Goal: Task Accomplishment & Management: Complete application form

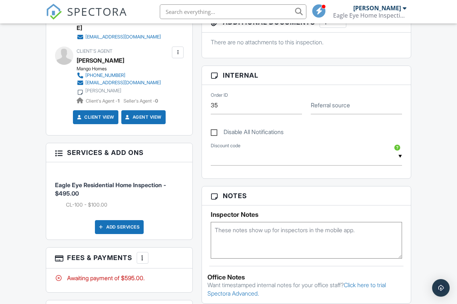
scroll to position [272, 0]
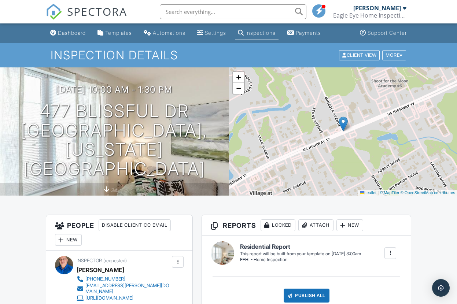
click at [207, 12] on input "text" at bounding box center [233, 11] width 147 height 15
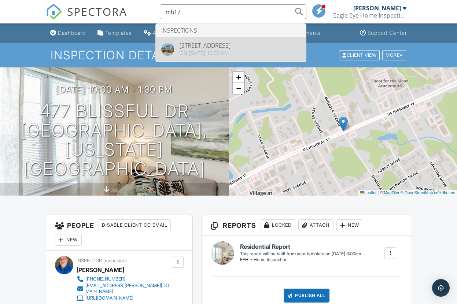
type input "mh17"
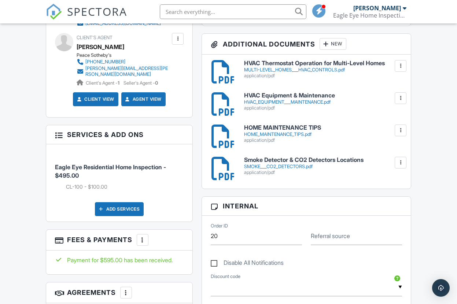
scroll to position [346, 0]
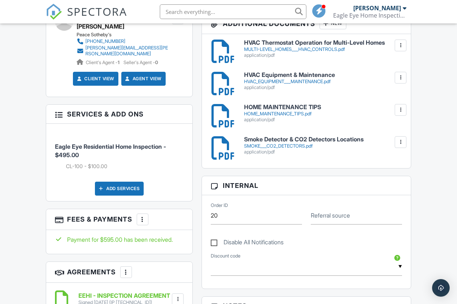
click at [142, 216] on div at bounding box center [142, 219] width 7 height 7
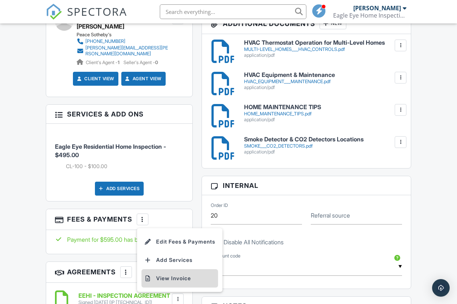
click at [164, 270] on li "View Invoice" at bounding box center [180, 279] width 77 height 18
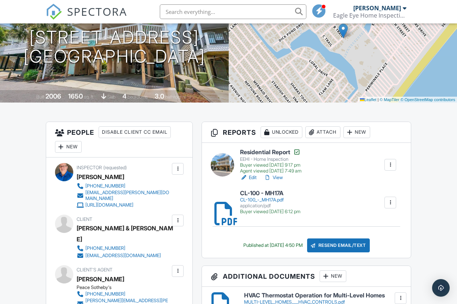
scroll to position [0, 0]
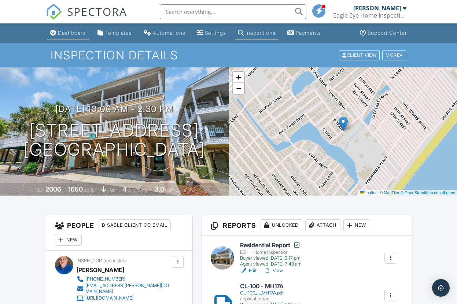
click at [73, 30] on div "Dashboard" at bounding box center [72, 33] width 28 height 6
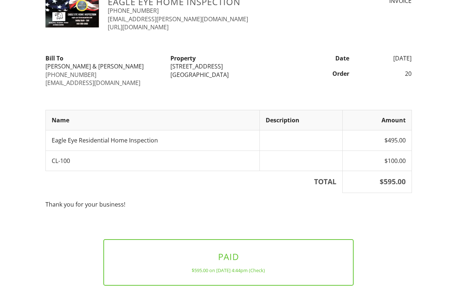
scroll to position [58, 0]
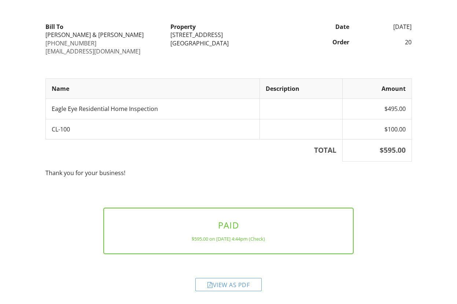
click at [225, 292] on div "View as PDF" at bounding box center [229, 279] width 376 height 35
click at [235, 286] on div "View as PDF" at bounding box center [228, 284] width 66 height 13
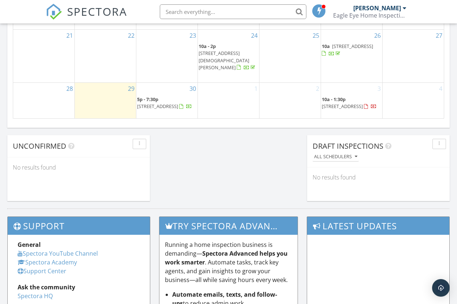
scroll to position [555, 0]
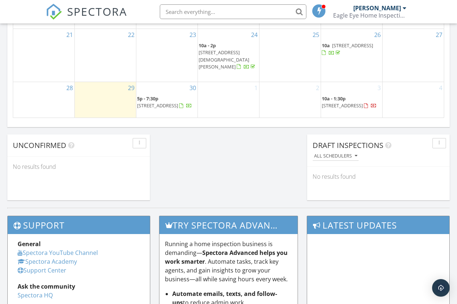
click at [363, 102] on span "[STREET_ADDRESS]" at bounding box center [342, 105] width 41 height 7
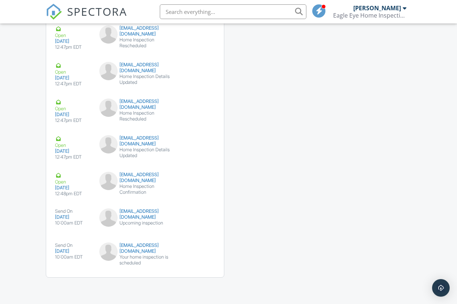
scroll to position [1033, 0]
click at [199, 247] on div "submit" at bounding box center [200, 250] width 7 height 7
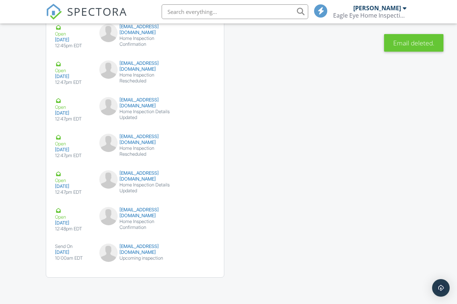
scroll to position [981, 0]
click at [198, 248] on div "submit" at bounding box center [200, 251] width 7 height 7
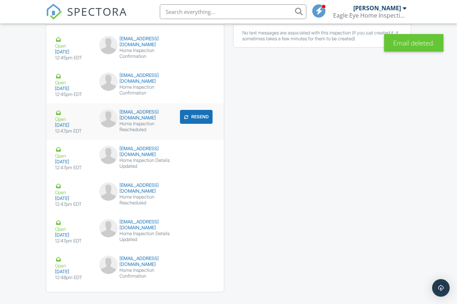
scroll to position [935, 0]
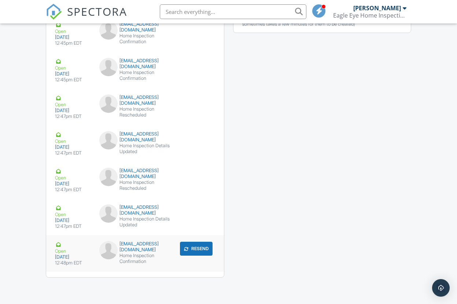
click at [128, 253] on div "couplefixer@gmail.com" at bounding box center [134, 247] width 71 height 12
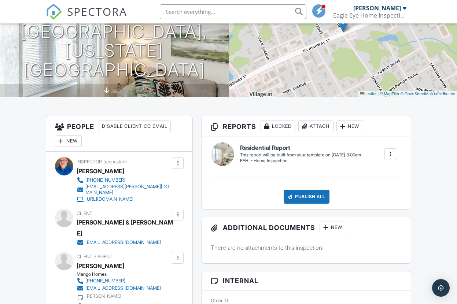
scroll to position [0, 0]
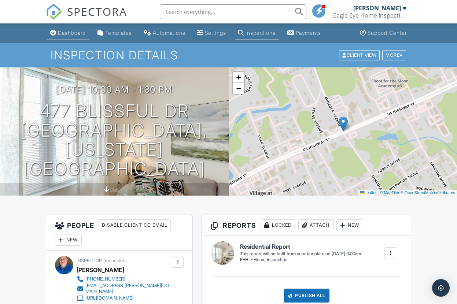
click at [73, 32] on div "Dashboard" at bounding box center [72, 33] width 28 height 6
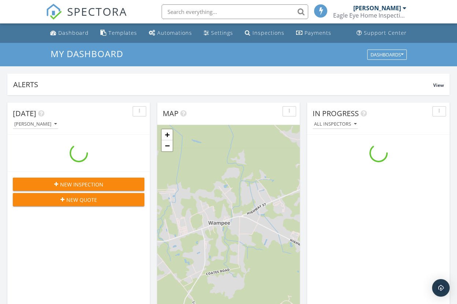
scroll to position [668, 458]
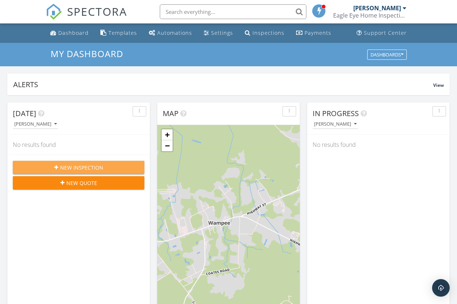
click at [87, 168] on span "New Inspection" at bounding box center [81, 168] width 43 height 8
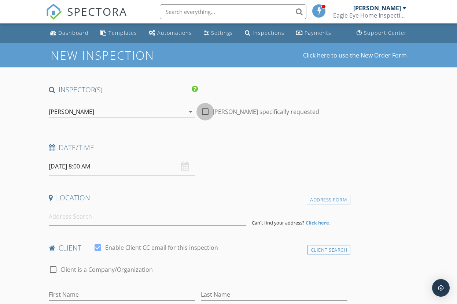
click at [204, 111] on div at bounding box center [205, 112] width 12 height 12
checkbox input "true"
click at [99, 168] on input "[DATE] 8:00 AM" at bounding box center [122, 167] width 147 height 18
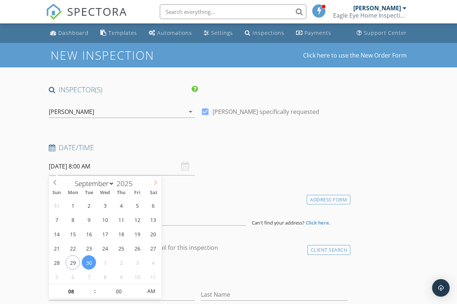
select select "9"
click at [157, 180] on icon at bounding box center [155, 182] width 5 height 5
type input "[DATE] 8:00 AM"
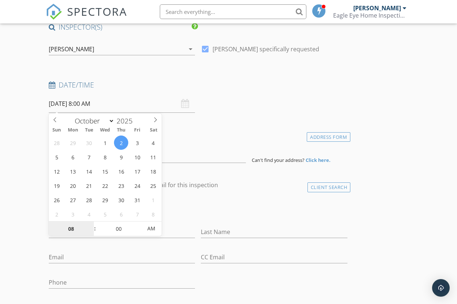
scroll to position [89, 0]
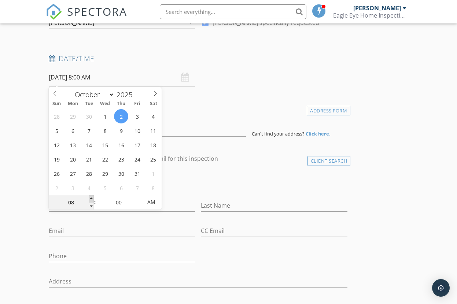
type input "09"
type input "[DATE] 9:00 AM"
click at [91, 197] on span at bounding box center [91, 198] width 5 height 7
type input "10"
type input "[DATE] 10:00 AM"
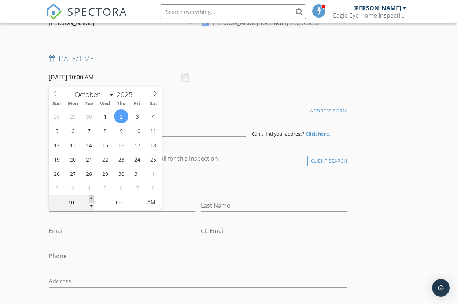
click at [91, 197] on span at bounding box center [91, 198] width 5 height 7
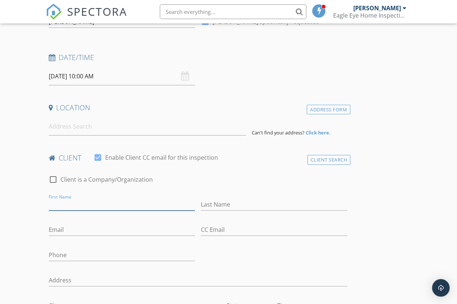
scroll to position [90, 0]
click at [189, 201] on input "First Name" at bounding box center [122, 204] width 147 height 12
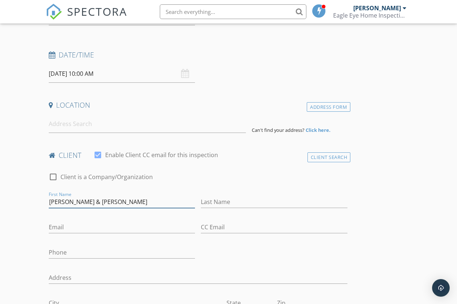
type input "[PERSON_NAME] & [PERSON_NAME]"
click at [233, 202] on input "Last Name" at bounding box center [274, 202] width 147 height 12
type input "[PERSON_NAME]"
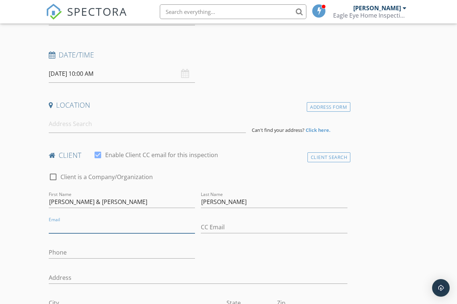
click at [111, 227] on input "Email" at bounding box center [122, 228] width 147 height 12
type input "[EMAIL_ADDRESS][DOMAIN_NAME]"
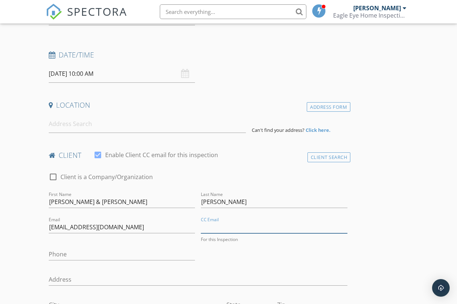
click at [222, 227] on input "CC Email" at bounding box center [274, 228] width 147 height 12
type input "[EMAIL_ADDRESS][DOMAIN_NAME]"
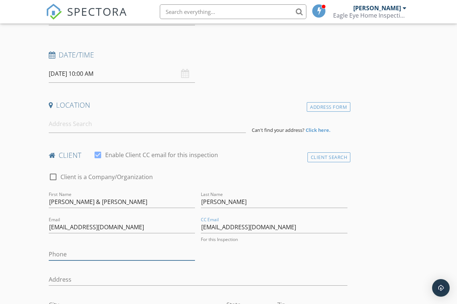
click at [109, 256] on input "Phone" at bounding box center [122, 255] width 147 height 12
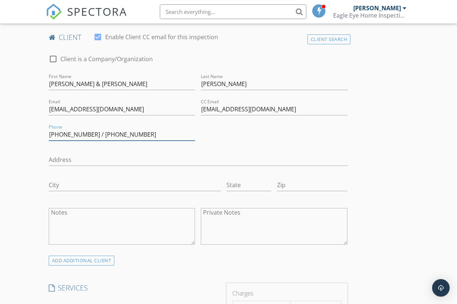
scroll to position [213, 0]
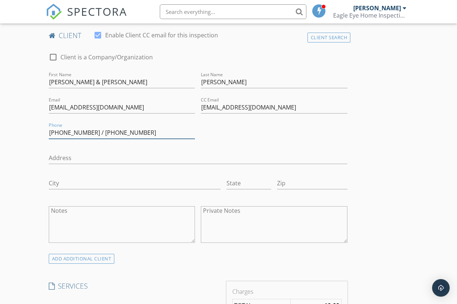
type input "[PHONE_NUMBER] / [PHONE_NUMBER]"
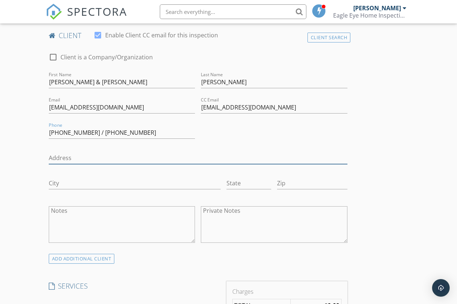
click at [77, 157] on input "Address" at bounding box center [198, 158] width 299 height 12
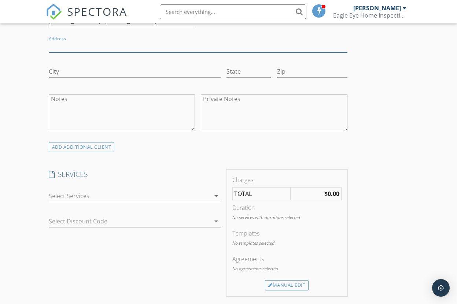
scroll to position [324, 0]
click at [209, 195] on div at bounding box center [130, 197] width 162 height 12
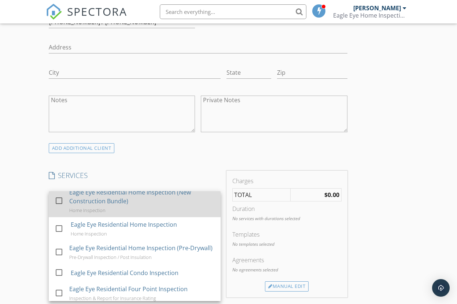
scroll to position [0, 0]
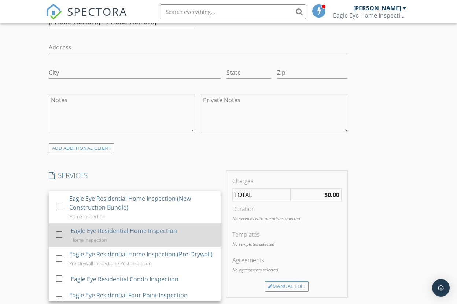
drag, startPoint x: 58, startPoint y: 233, endPoint x: 63, endPoint y: 234, distance: 5.3
click at [58, 233] on div at bounding box center [59, 235] width 12 height 12
checkbox input "true"
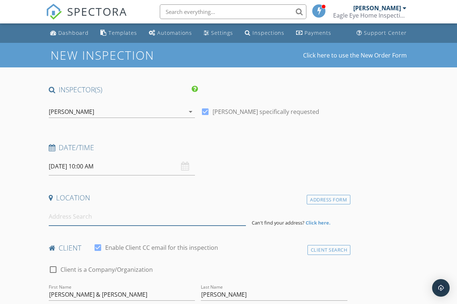
click at [117, 221] on input at bounding box center [147, 217] width 197 height 18
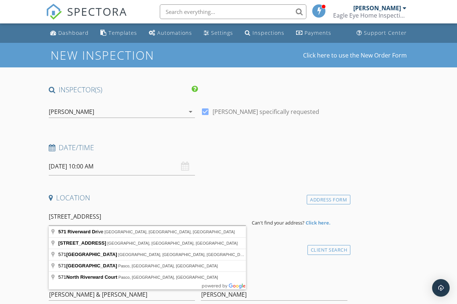
type input "571 Riverward Drive, Myrtle Beach, SC, USA"
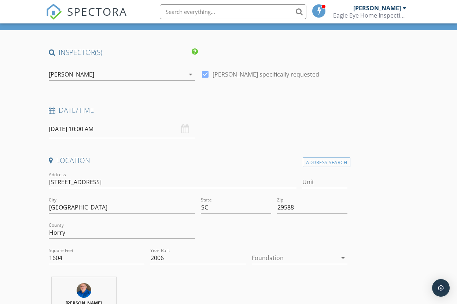
scroll to position [51, 0]
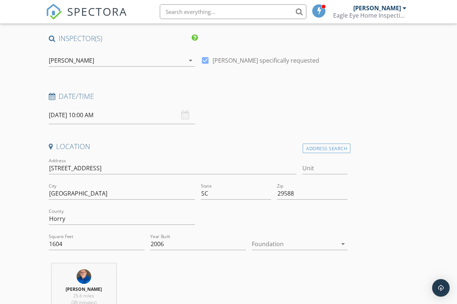
click at [304, 243] on div at bounding box center [294, 244] width 85 height 12
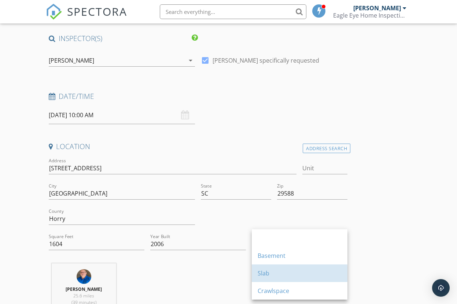
click at [272, 272] on div "Slab" at bounding box center [300, 273] width 84 height 9
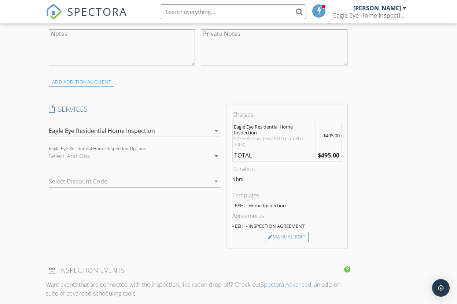
scroll to position [540, 0]
click at [204, 154] on div at bounding box center [130, 156] width 162 height 12
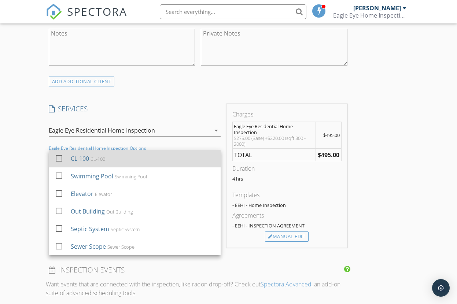
click at [90, 159] on div "CL-100 CL-100" at bounding box center [143, 158] width 144 height 15
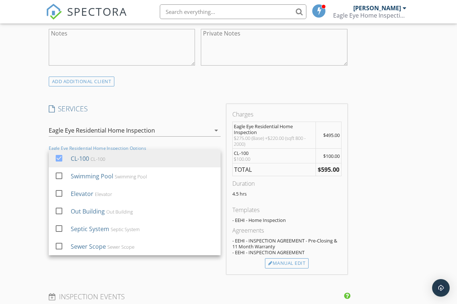
drag, startPoint x: 392, startPoint y: 228, endPoint x: 393, endPoint y: 234, distance: 5.9
click at [392, 228] on div "INSPECTOR(S) check_box Bobby Bush PRIMARY Bobby Bush arrow_drop_down check_box …" at bounding box center [229, 206] width 366 height 1322
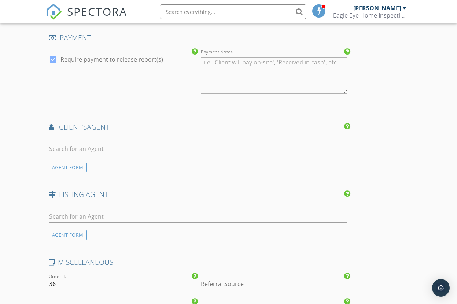
scroll to position [854, 0]
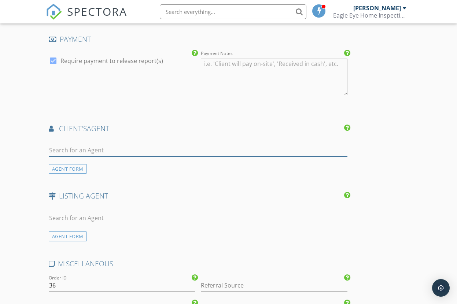
click at [102, 149] on input "text" at bounding box center [198, 151] width 299 height 12
type input "N"
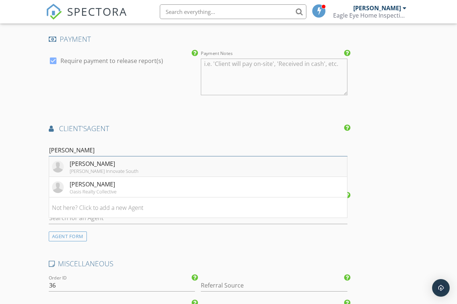
type input "[PERSON_NAME]"
click at [105, 163] on div "[PERSON_NAME]" at bounding box center [104, 164] width 69 height 9
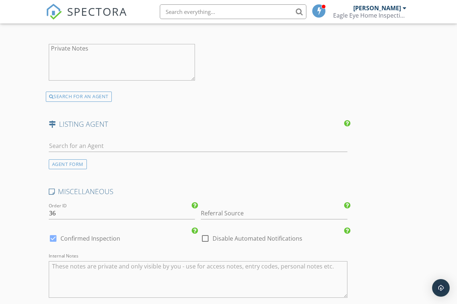
scroll to position [1146, 0]
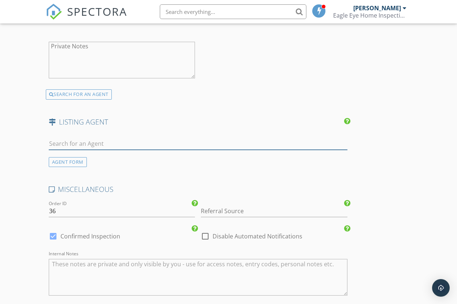
click at [156, 142] on input "text" at bounding box center [198, 144] width 299 height 12
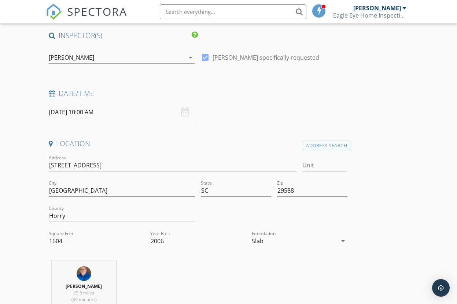
scroll to position [51, 0]
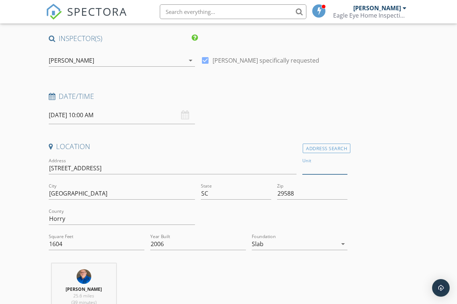
click at [319, 169] on input "Unit" at bounding box center [325, 168] width 45 height 12
type input "Uit"
type input "1604"
type input "2006"
type input "Unit"
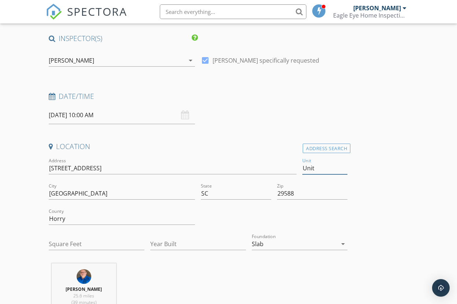
type input "1604"
type input "2006"
type input "Unit 571"
click at [237, 283] on div "Bobby Bush 25.6 miles (39 minutes)" at bounding box center [198, 294] width 305 height 61
type input "1604"
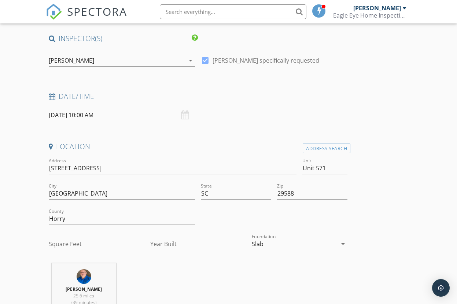
type input "2006"
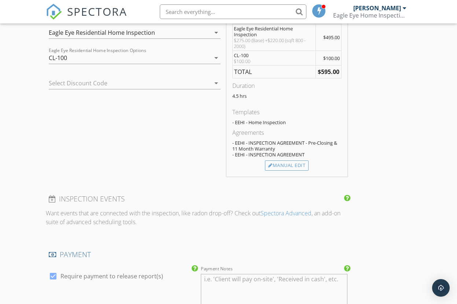
scroll to position [614, 0]
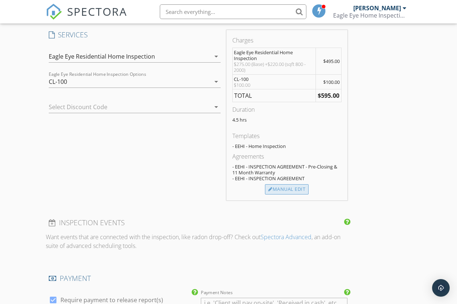
click at [293, 190] on div "Manual Edit" at bounding box center [287, 189] width 44 height 10
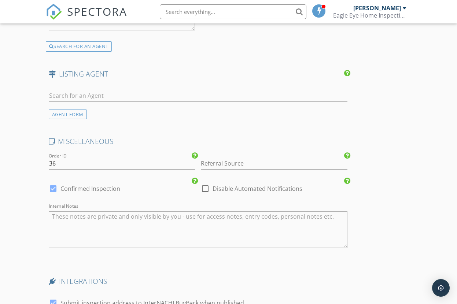
scroll to position [1493, 0]
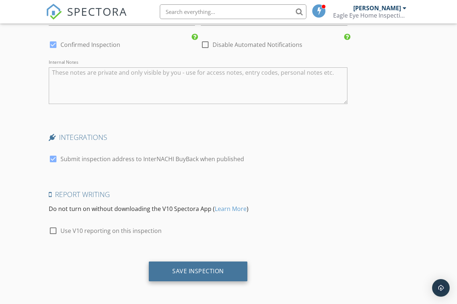
click at [214, 270] on div "Save Inspection" at bounding box center [198, 271] width 52 height 7
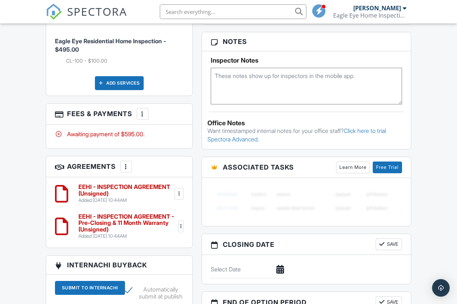
scroll to position [460, 0]
click at [181, 223] on div at bounding box center [181, 226] width 7 height 7
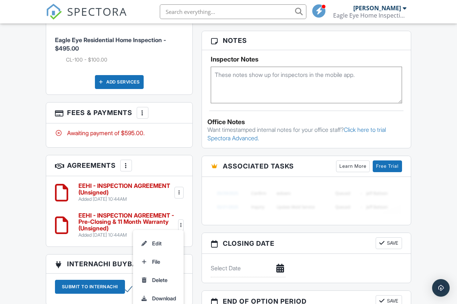
click at [162, 271] on li "Delete" at bounding box center [159, 280] width 42 height 18
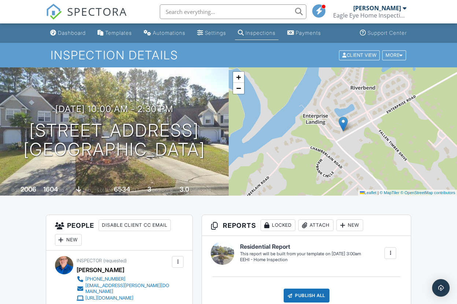
click at [402, 7] on div "[PERSON_NAME]" at bounding box center [380, 7] width 53 height 7
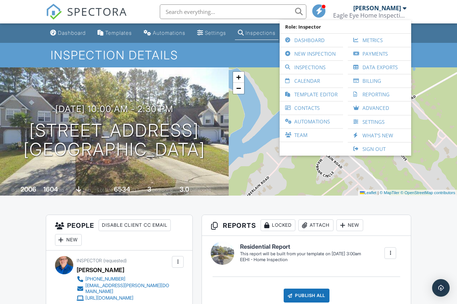
click at [375, 150] on link "Sign Out" at bounding box center [380, 149] width 56 height 13
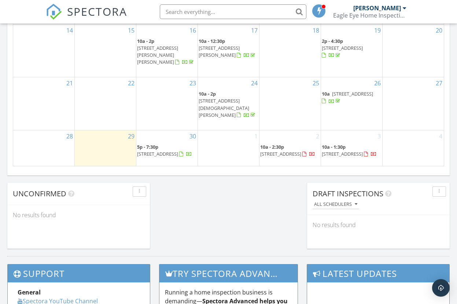
scroll to position [509, 0]
